Goal: Information Seeking & Learning: Check status

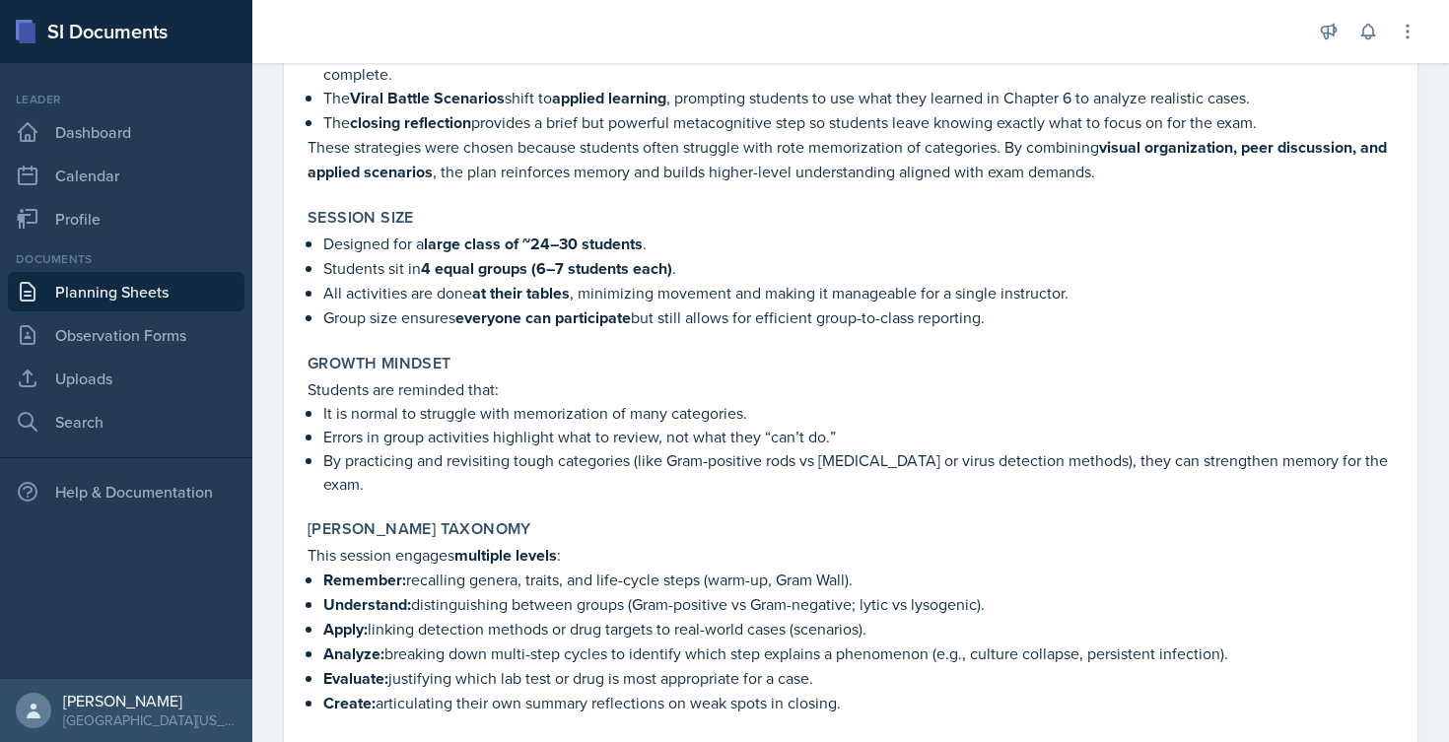
scroll to position [1958, 0]
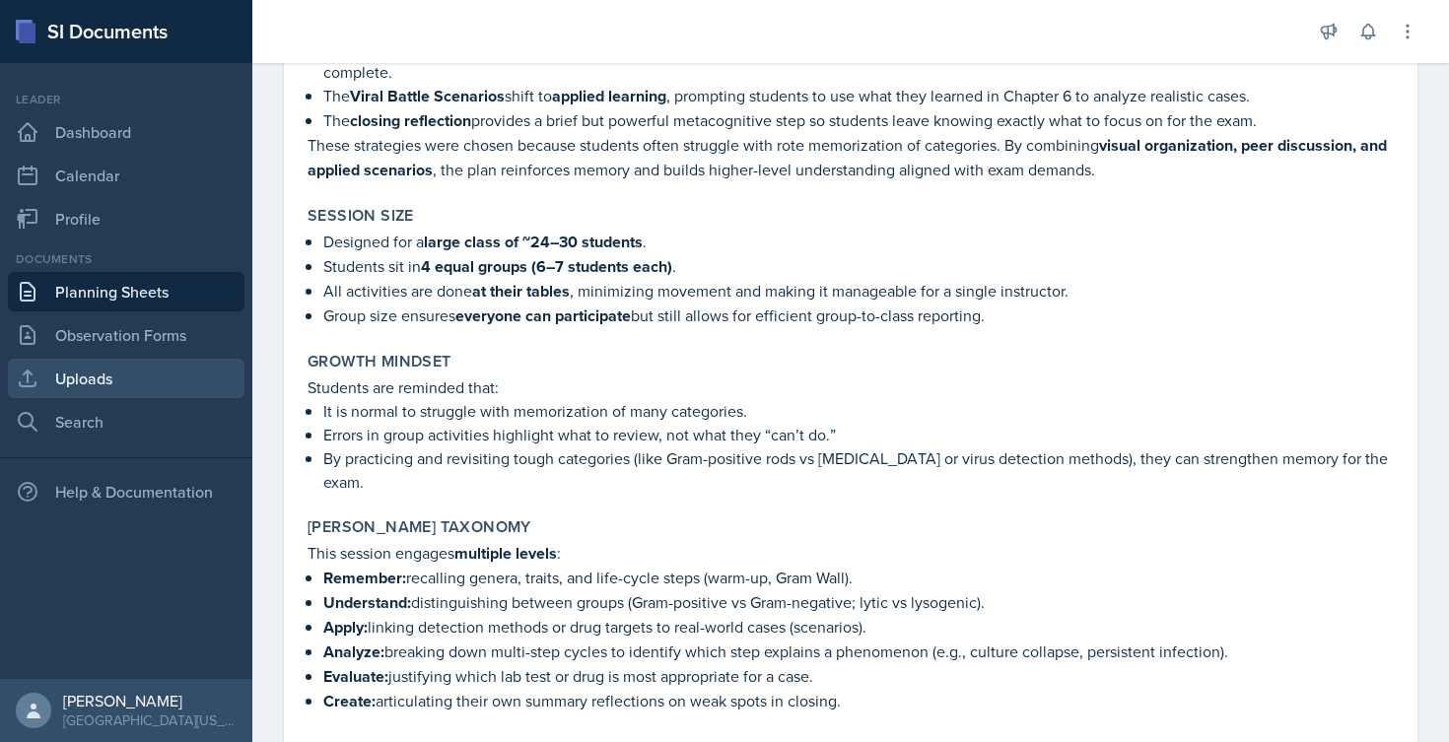
click at [100, 385] on link "Uploads" at bounding box center [126, 378] width 237 height 39
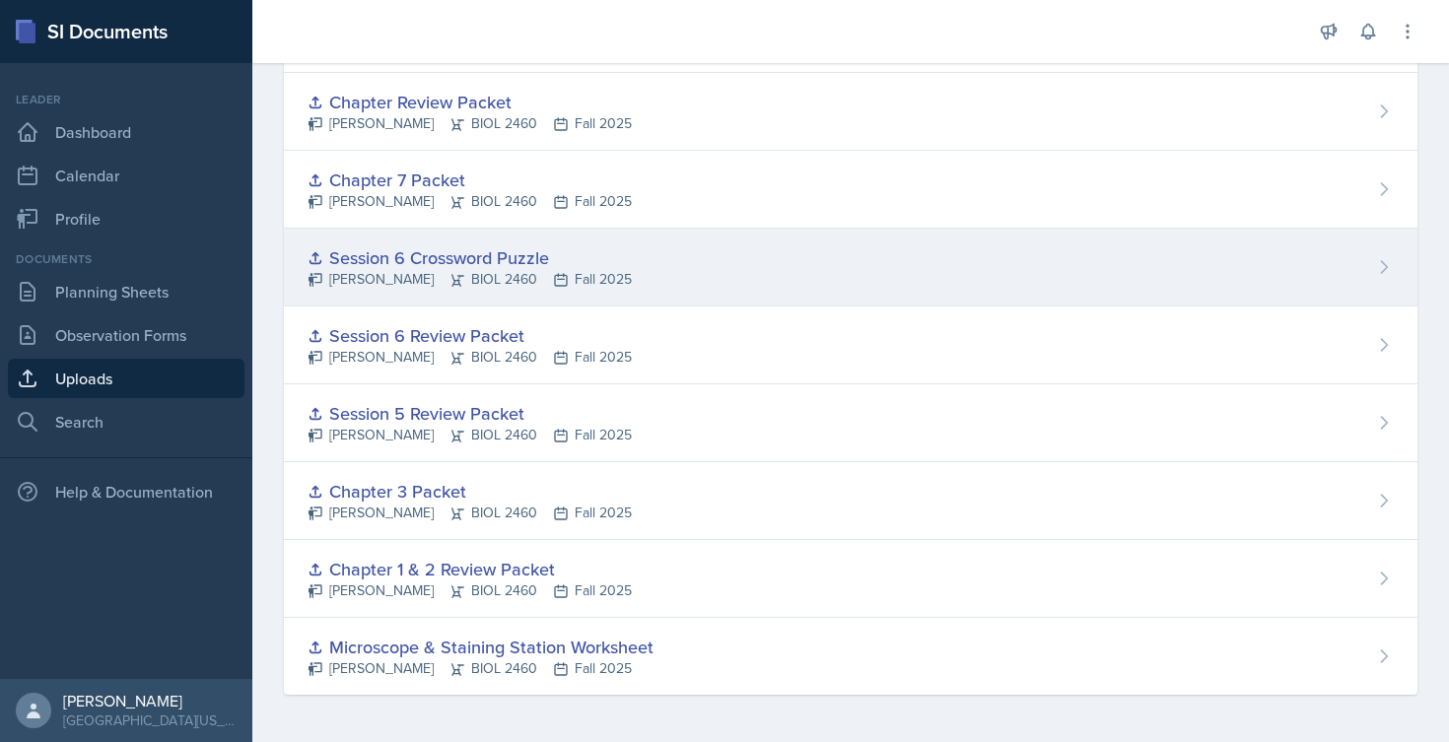
scroll to position [750, 0]
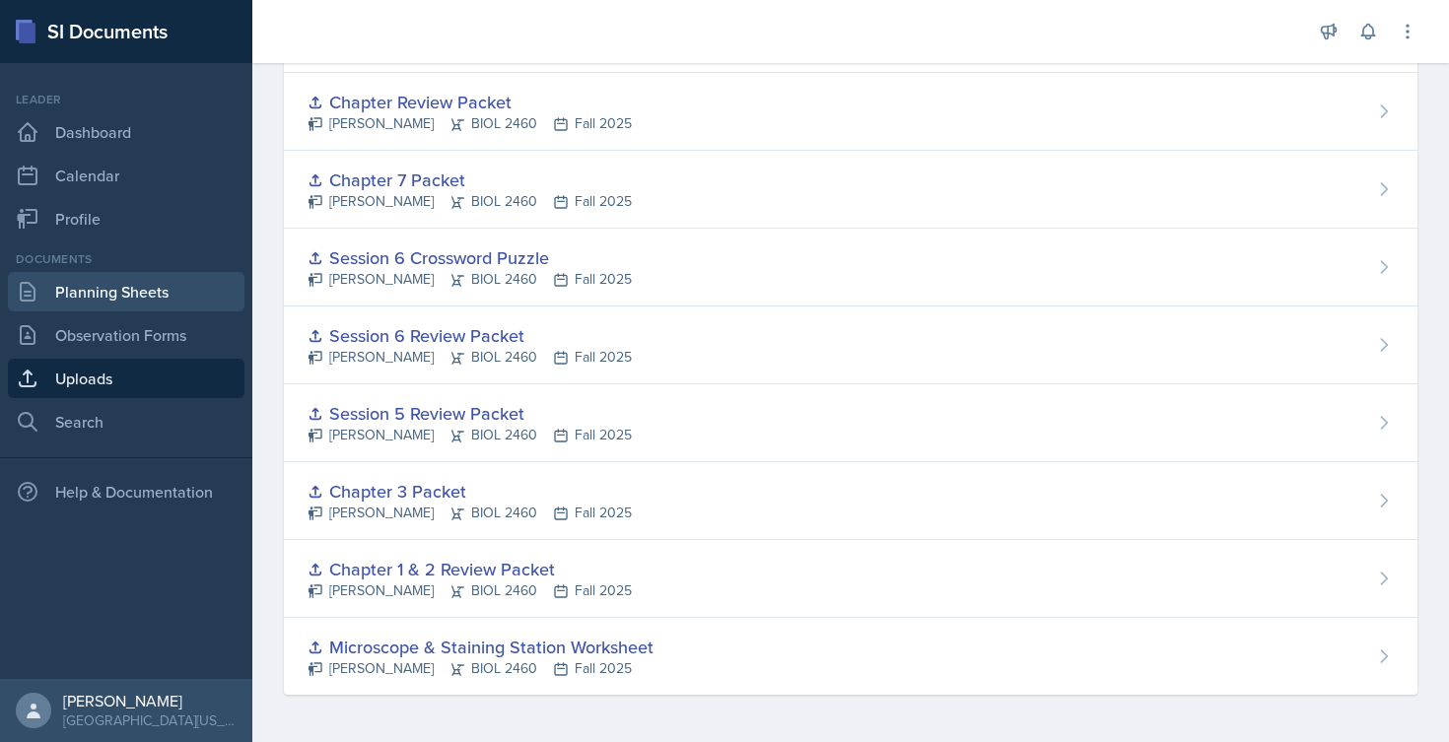
click at [66, 296] on link "Planning Sheets" at bounding box center [126, 291] width 237 height 39
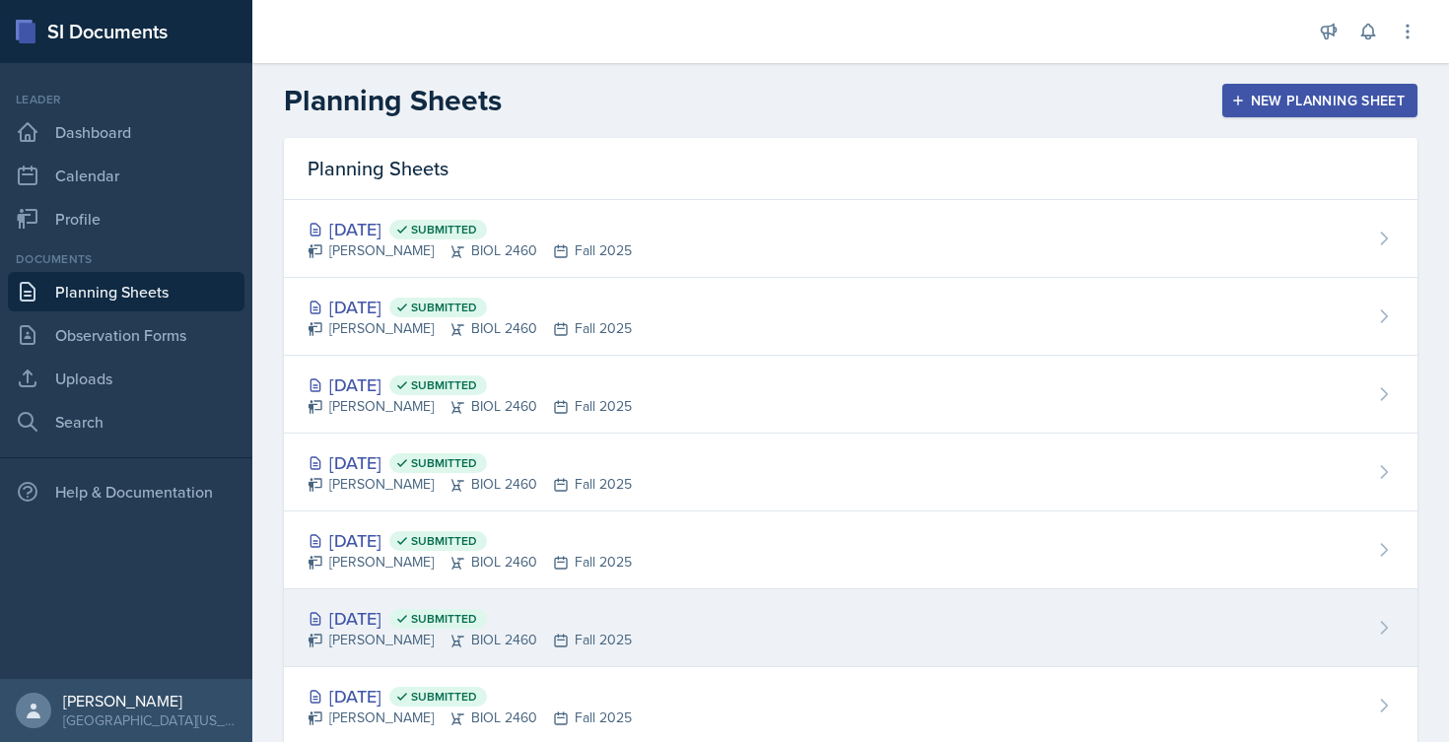
click at [354, 619] on div "[DATE] Submitted" at bounding box center [470, 618] width 324 height 27
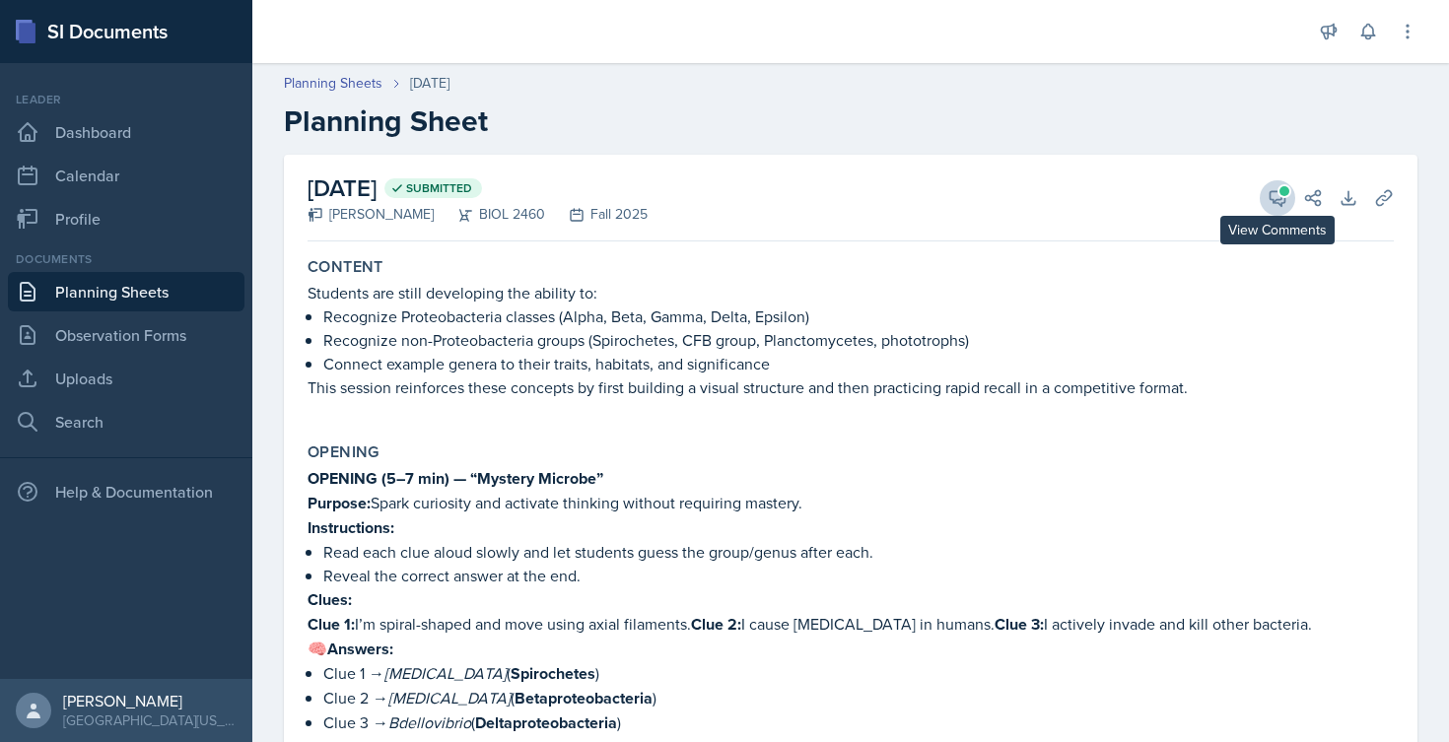
click at [1268, 193] on icon at bounding box center [1278, 198] width 20 height 20
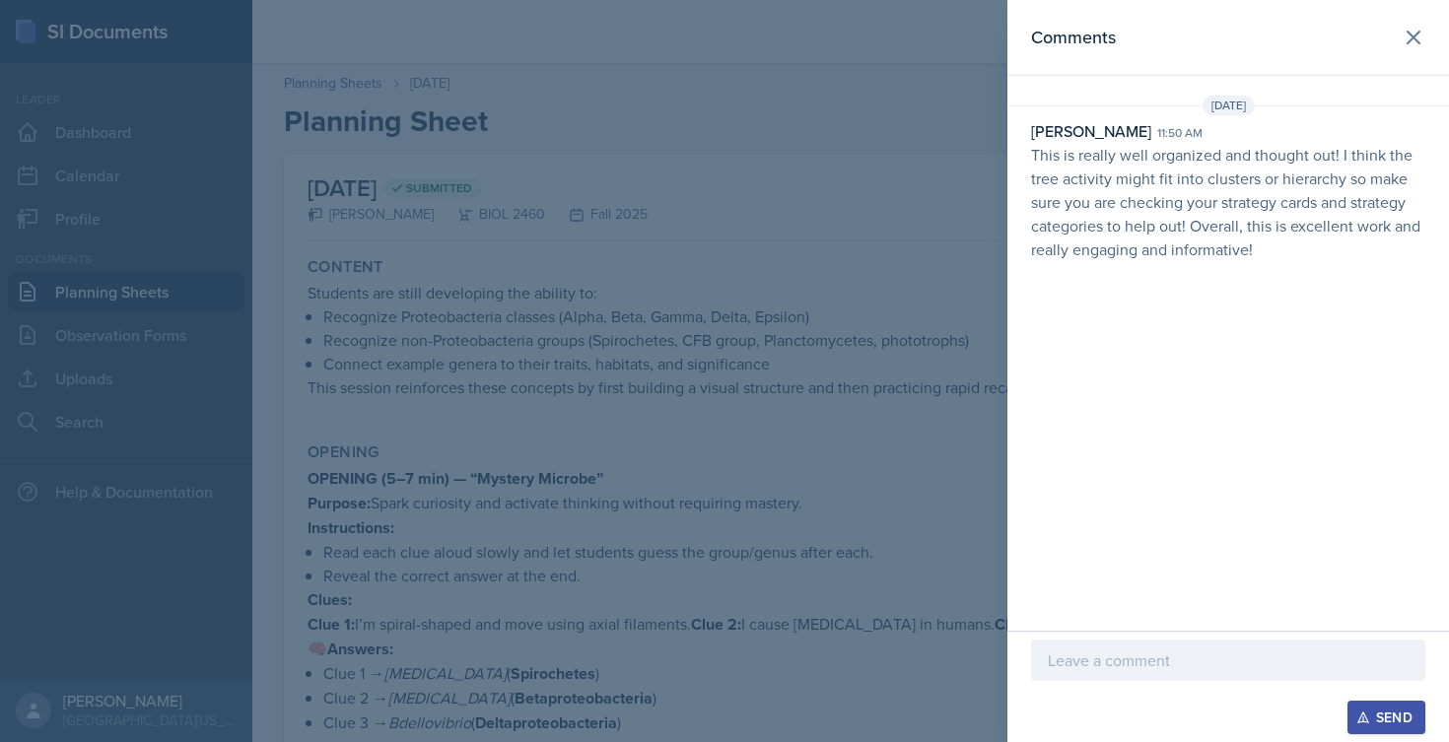
click at [598, 266] on div at bounding box center [724, 371] width 1449 height 742
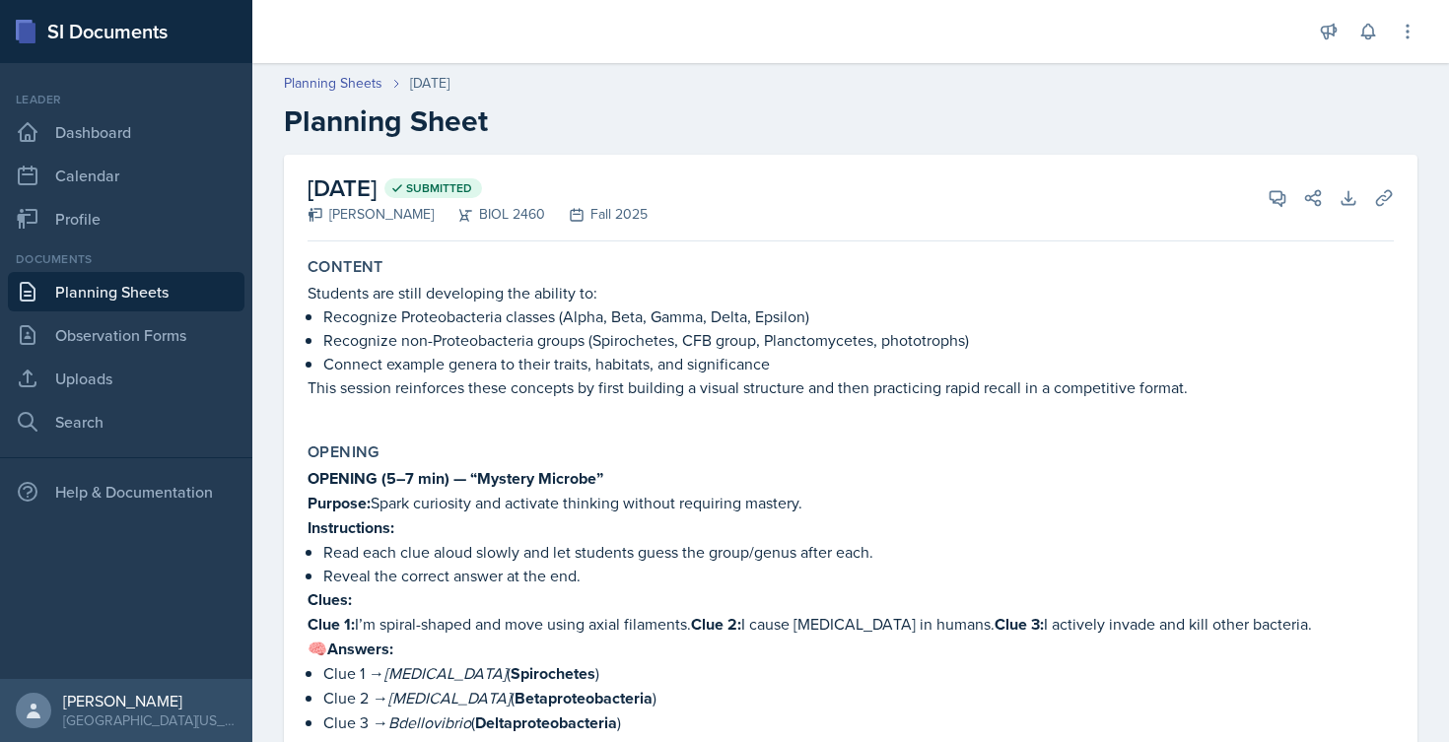
click at [109, 293] on link "Planning Sheets" at bounding box center [126, 291] width 237 height 39
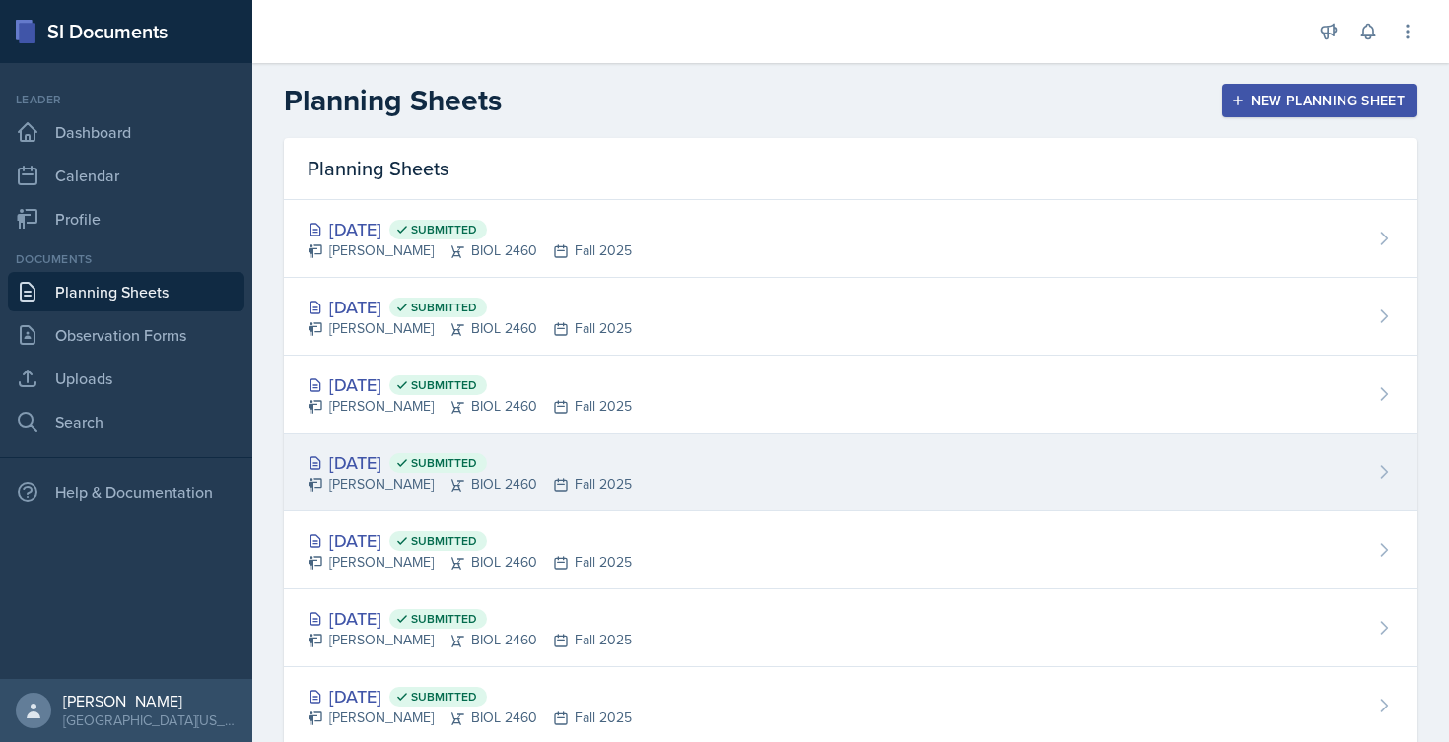
click at [425, 454] on div "[DATE] Submitted" at bounding box center [470, 462] width 324 height 27
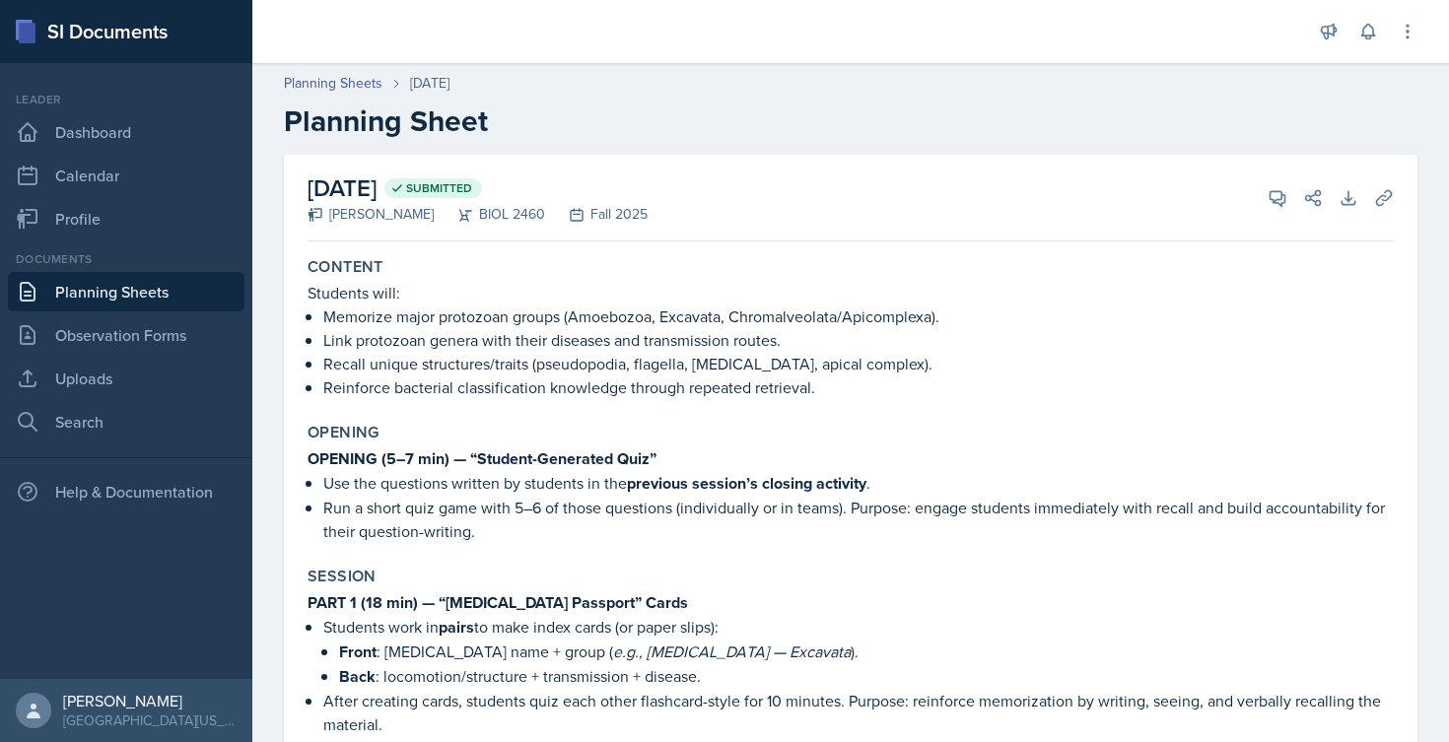
click at [97, 284] on link "Planning Sheets" at bounding box center [126, 291] width 237 height 39
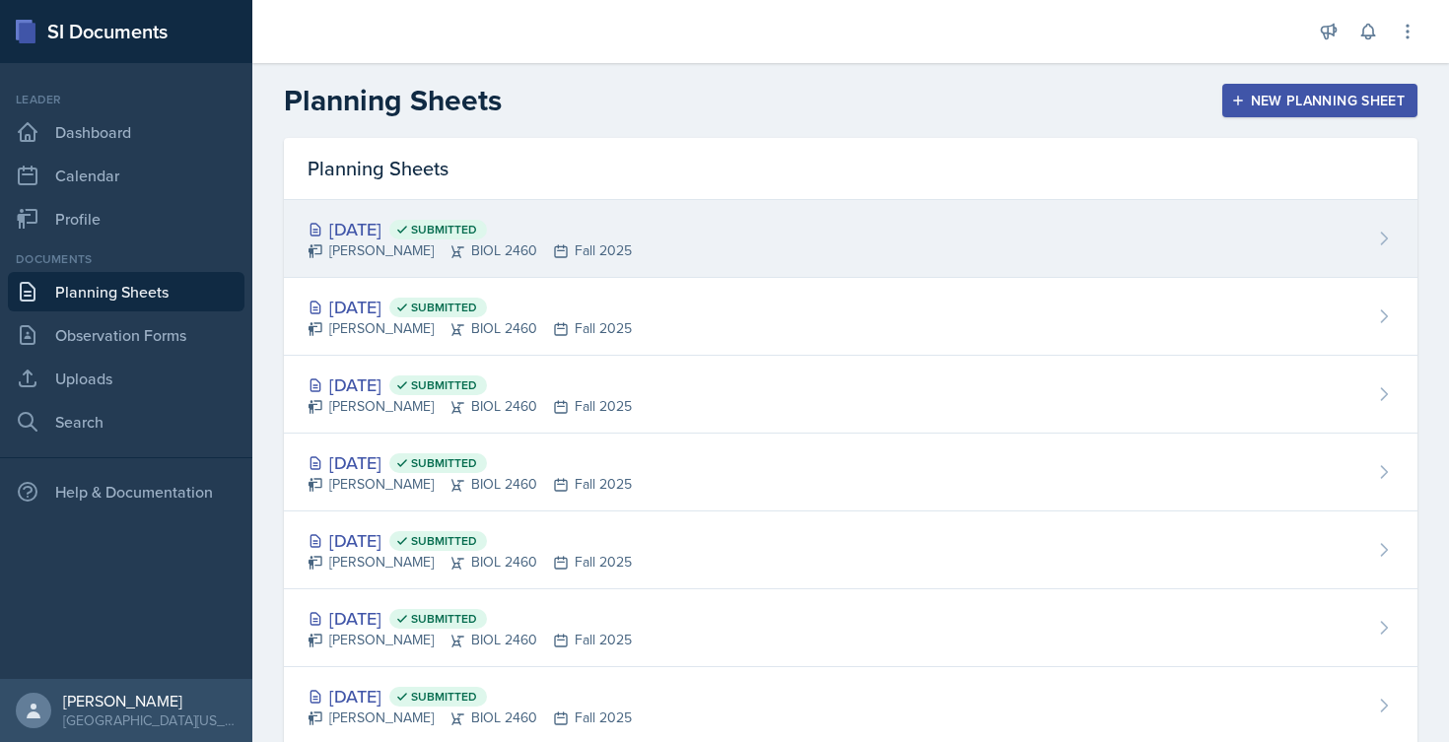
click at [414, 227] on div "[DATE] Submitted" at bounding box center [470, 229] width 324 height 27
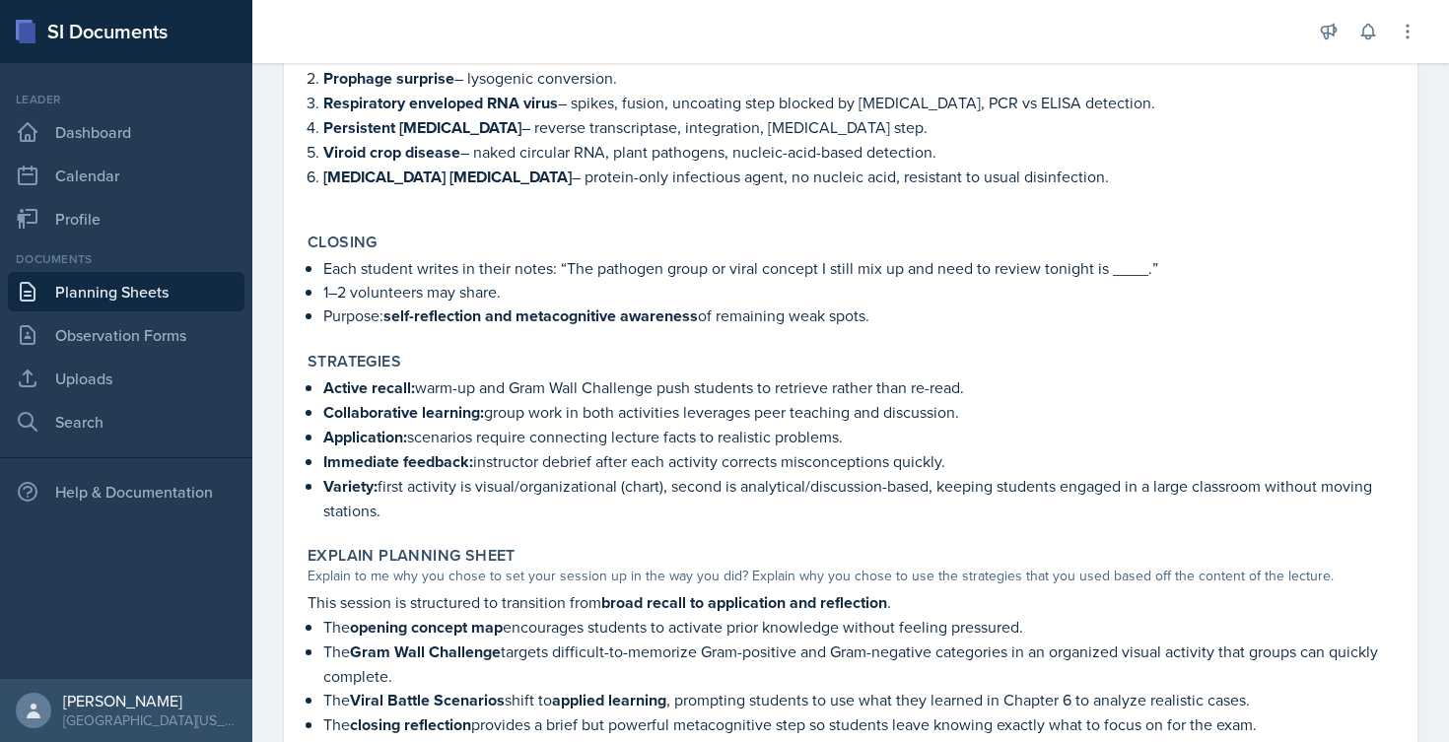
scroll to position [1546, 0]
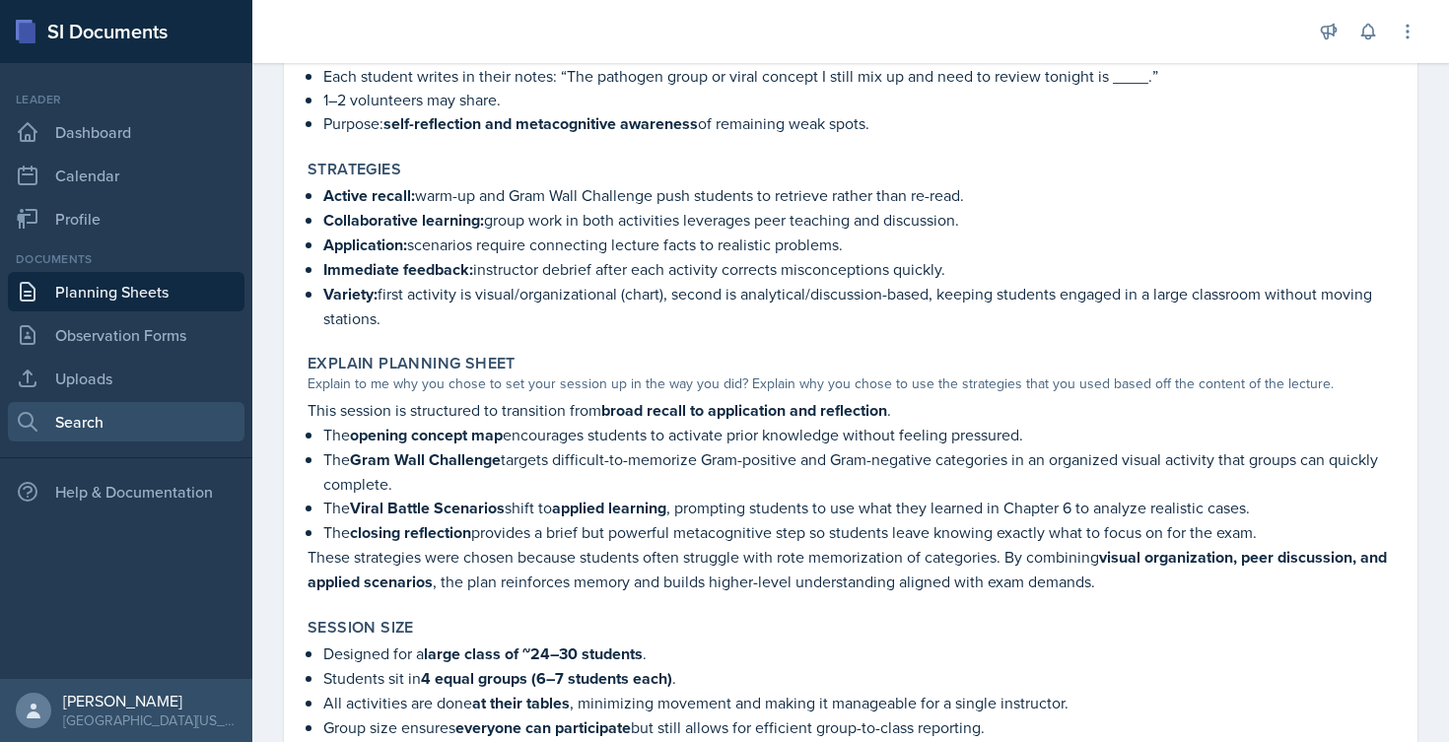
click at [85, 410] on link "Search" at bounding box center [126, 421] width 237 height 39
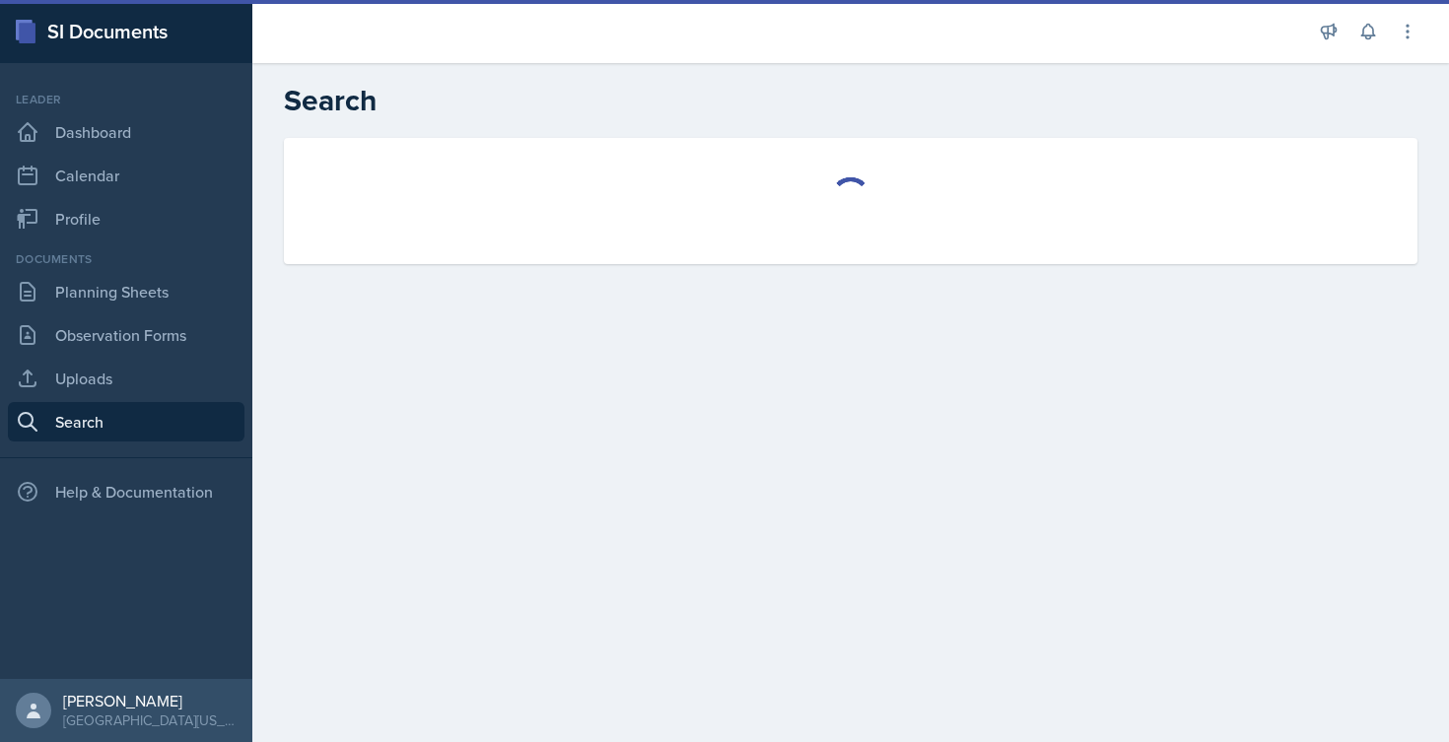
select select "all"
select select "1"
